Goal: Entertainment & Leisure: Consume media (video, audio)

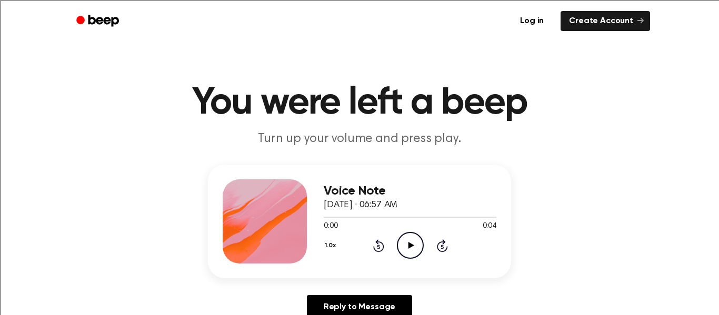
click at [413, 240] on icon "Play Audio" at bounding box center [410, 245] width 27 height 27
click at [406, 241] on icon "Play Audio" at bounding box center [410, 245] width 27 height 27
click at [412, 247] on icon "Play Audio" at bounding box center [410, 245] width 27 height 27
click at [410, 241] on icon "Play Audio" at bounding box center [410, 245] width 27 height 27
click at [403, 236] on icon "Play Audio" at bounding box center [410, 245] width 27 height 27
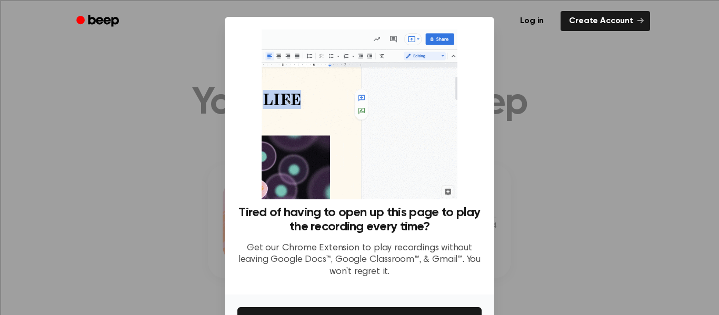
click at [563, 101] on div at bounding box center [359, 157] width 719 height 315
click at [507, 132] on div at bounding box center [359, 157] width 719 height 315
click at [223, 70] on div at bounding box center [359, 157] width 719 height 315
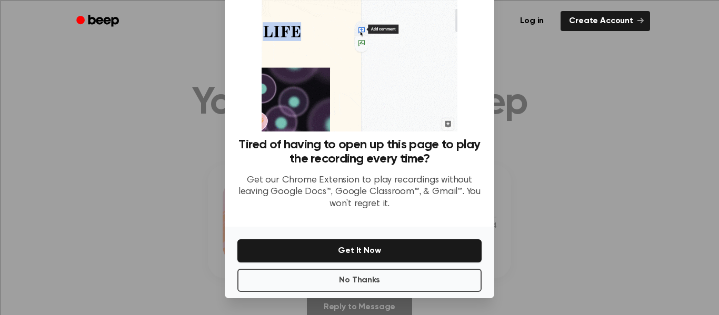
scroll to position [63, 0]
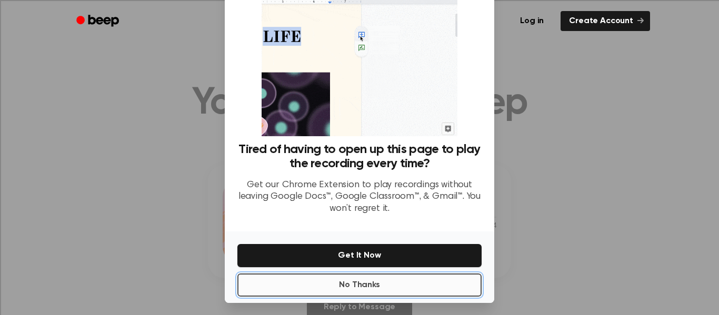
click at [317, 285] on button "No Thanks" at bounding box center [359, 285] width 244 height 23
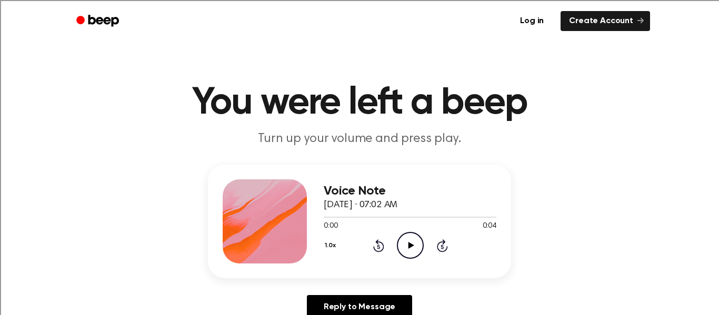
click at [408, 248] on icon at bounding box center [411, 245] width 6 height 7
